Goal: Task Accomplishment & Management: Use online tool/utility

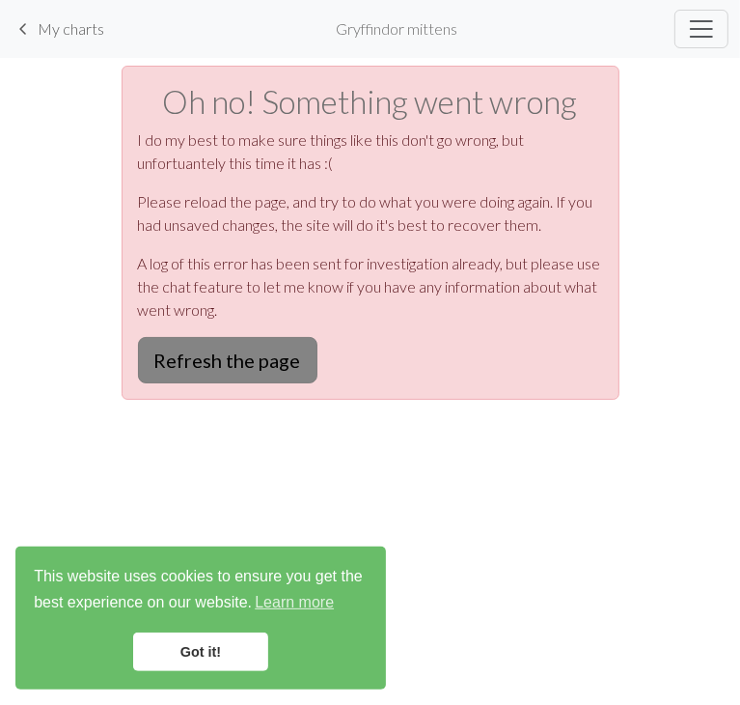
click at [255, 383] on button "Refresh the page" at bounding box center [228, 360] width 180 height 46
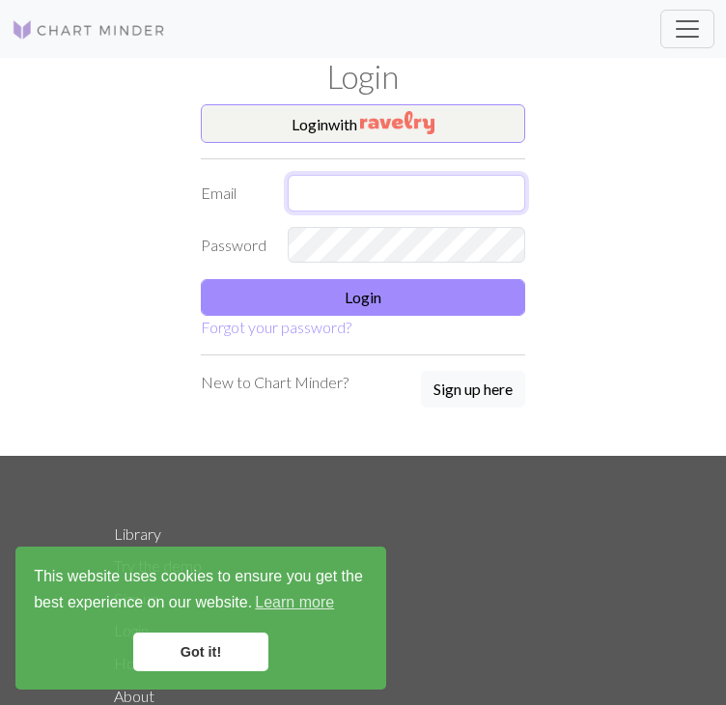
type input "[PERSON_NAME][EMAIL_ADDRESS][DOMAIN_NAME]"
click at [340, 183] on input "[PERSON_NAME][EMAIL_ADDRESS][DOMAIN_NAME]" at bounding box center [406, 193] width 237 height 37
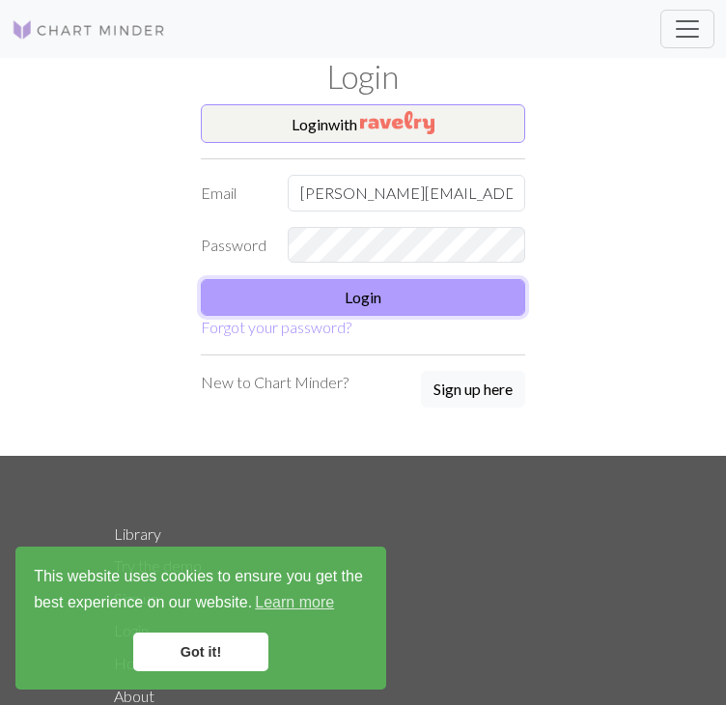
click at [290, 307] on button "Login" at bounding box center [363, 297] width 324 height 37
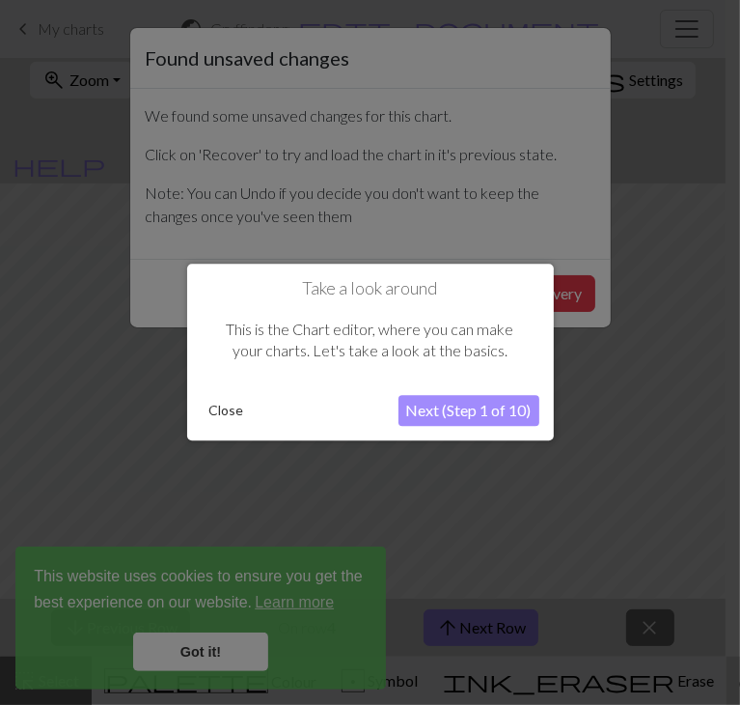
click at [229, 406] on button "Close" at bounding box center [227, 411] width 50 height 29
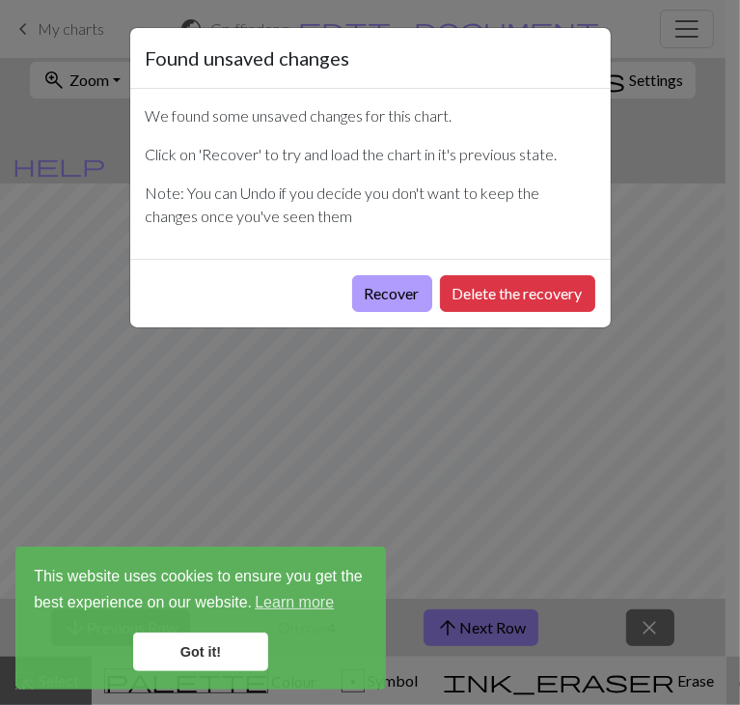
click at [400, 300] on button "Recover" at bounding box center [392, 293] width 80 height 37
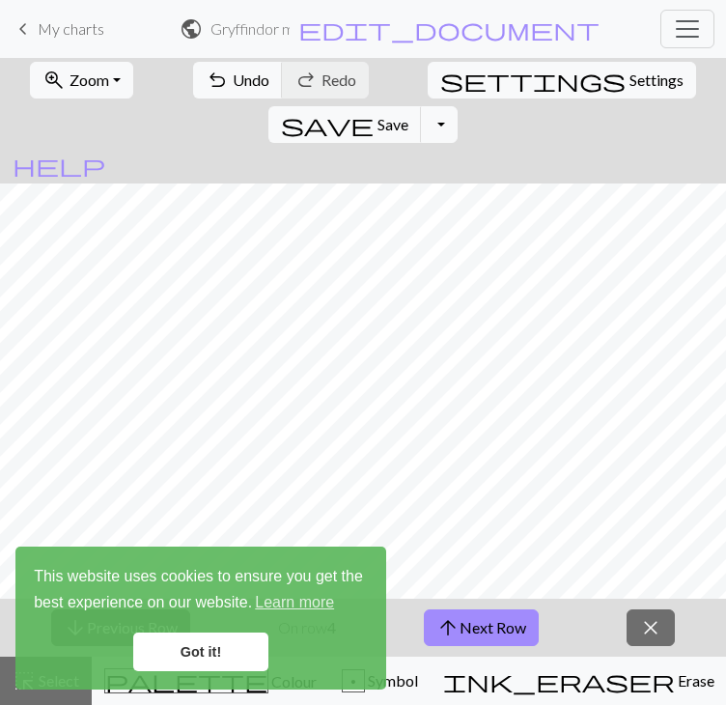
scroll to position [772, 0]
click at [234, 661] on link "Got it!" at bounding box center [200, 651] width 135 height 39
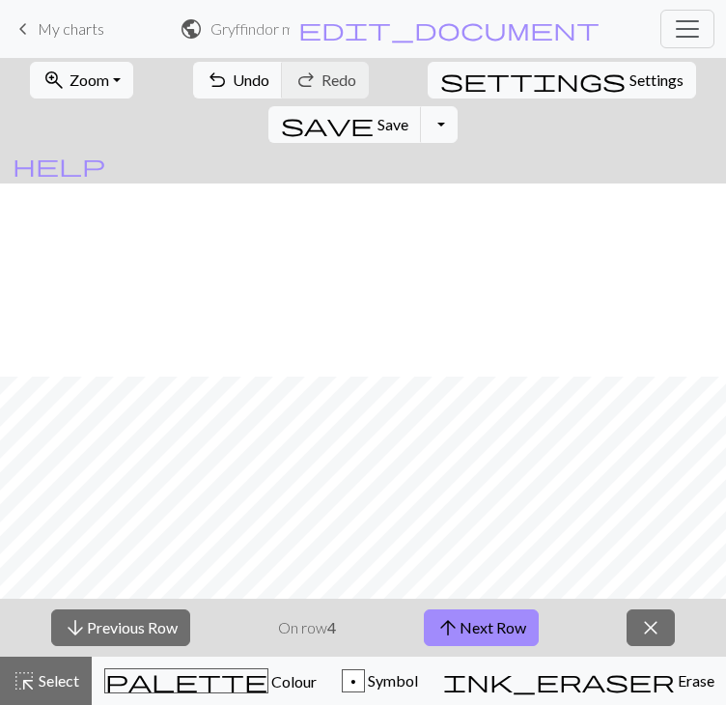
scroll to position [965, 0]
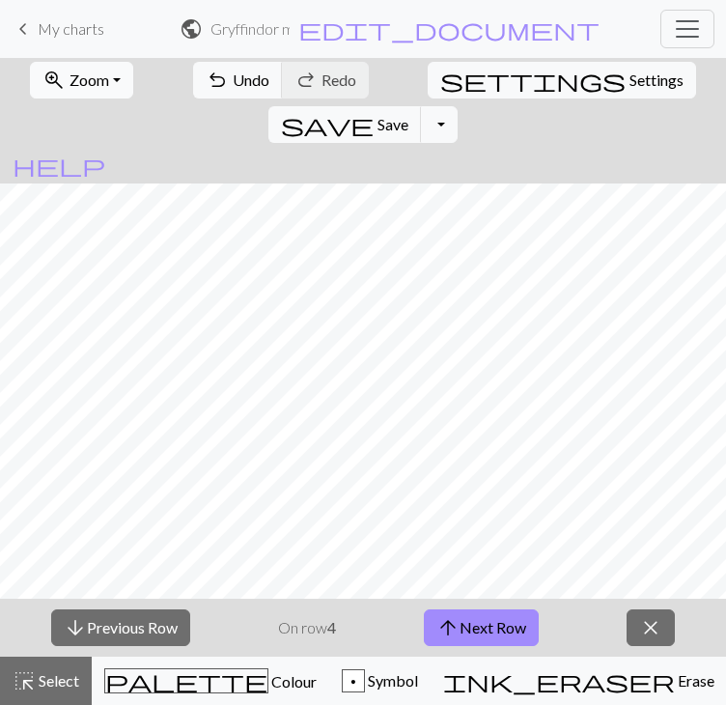
click at [102, 98] on button "zoom_in Zoom Zoom" at bounding box center [81, 80] width 103 height 37
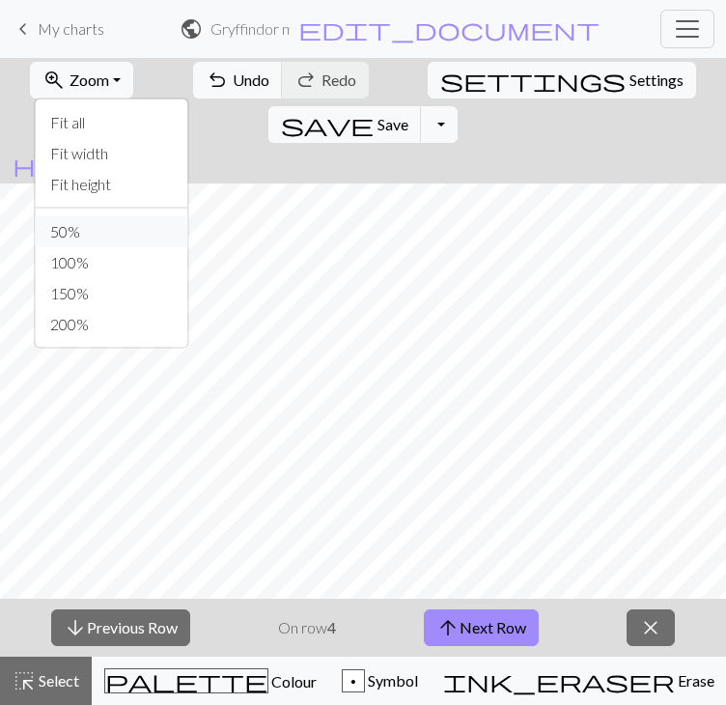
click at [59, 247] on button "50%" at bounding box center [111, 231] width 152 height 31
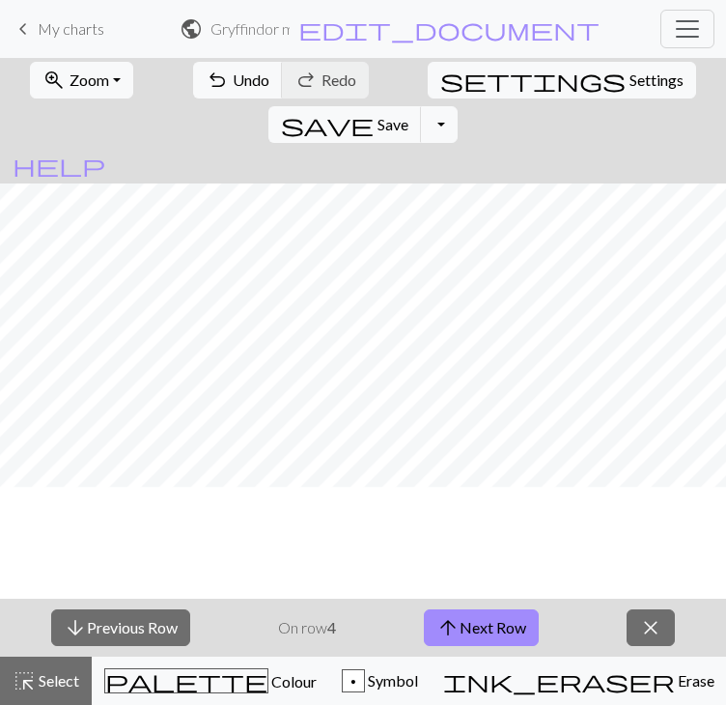
scroll to position [0, 0]
